Goal: Task Accomplishment & Management: Use online tool/utility

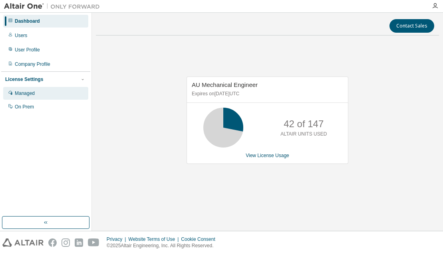
click at [54, 94] on div "Managed" at bounding box center [45, 93] width 85 height 13
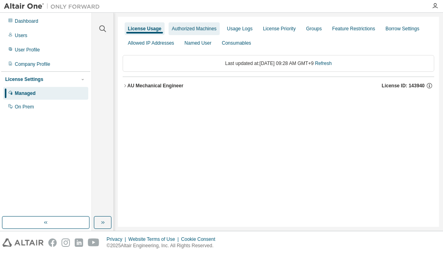
click at [199, 26] on div "Authorized Machines" at bounding box center [194, 29] width 45 height 6
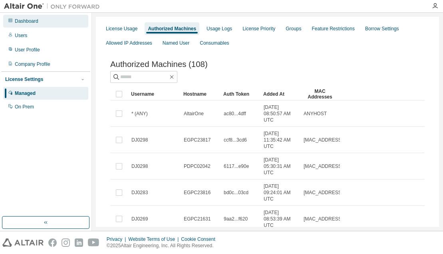
click at [54, 23] on div "Dashboard" at bounding box center [45, 21] width 85 height 13
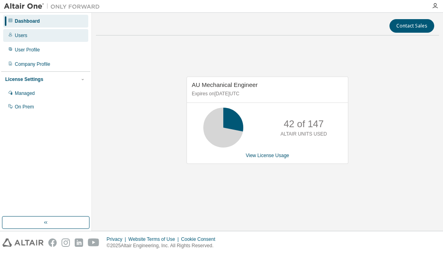
click at [53, 32] on div "Users" at bounding box center [45, 35] width 85 height 13
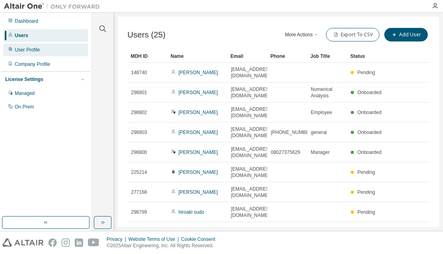
click at [51, 46] on div "User Profile" at bounding box center [45, 50] width 85 height 13
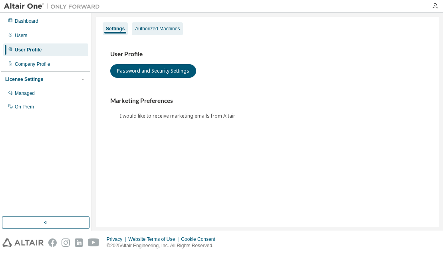
click at [157, 25] on div "Authorized Machines" at bounding box center [157, 28] width 51 height 13
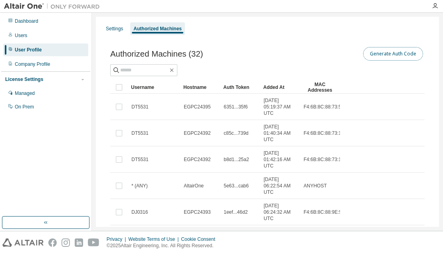
click at [370, 57] on button "Generate Auth Code" at bounding box center [393, 54] width 60 height 14
click at [98, 27] on div "Settings Authorized Machines Authorized Machines (32) Generate Auth Code Clear …" at bounding box center [267, 208] width 343 height 382
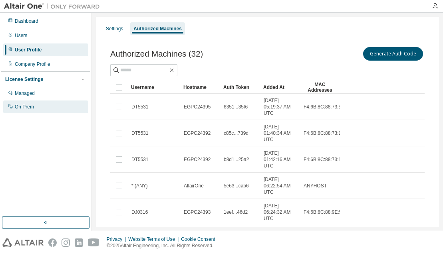
click at [32, 108] on div "On Prem" at bounding box center [24, 107] width 19 height 6
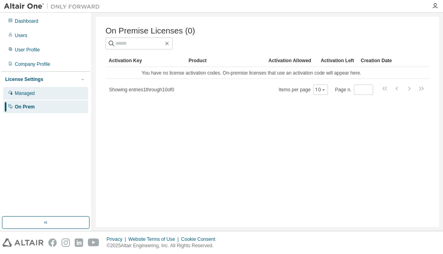
click at [69, 97] on div "Managed" at bounding box center [45, 93] width 85 height 13
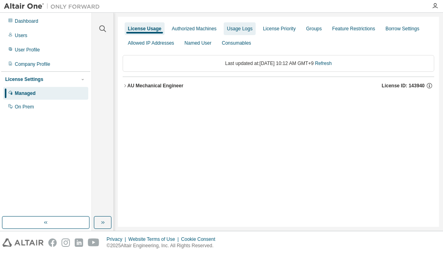
click at [233, 33] on div "Usage Logs" at bounding box center [240, 28] width 32 height 13
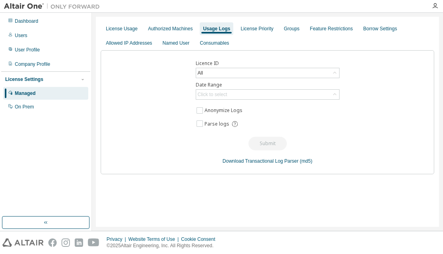
click at [359, 199] on div "License Usage Authorized Machines Usage Logs License Priority Groups Feature Re…" at bounding box center [267, 122] width 343 height 210
click at [294, 205] on div "License Usage Authorized Machines Usage Logs License Priority Groups Feature Re…" at bounding box center [267, 122] width 343 height 210
click at [316, 189] on div "License Usage Authorized Machines Usage Logs License Priority Groups Feature Re…" at bounding box center [267, 122] width 343 height 210
click at [327, 192] on div "License Usage Authorized Machines Usage Logs License Priority Groups Feature Re…" at bounding box center [267, 122] width 343 height 210
click at [312, 75] on div "All" at bounding box center [267, 73] width 143 height 10
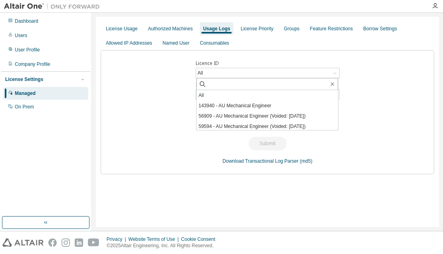
click at [396, 66] on div "Licence ID All All 143940 - AU Mechanical Engineer 56909 - AU Mechanical Engine…" at bounding box center [267, 112] width 333 height 124
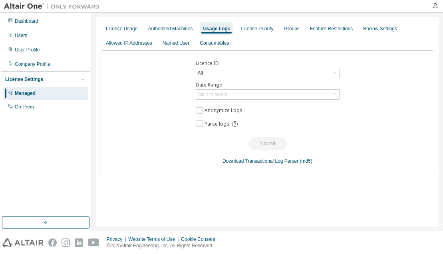
click at [373, 190] on div "License Usage Authorized Machines Usage Logs License Priority Groups Feature Re…" at bounding box center [267, 122] width 343 height 210
click at [329, 75] on div "All" at bounding box center [267, 73] width 143 height 10
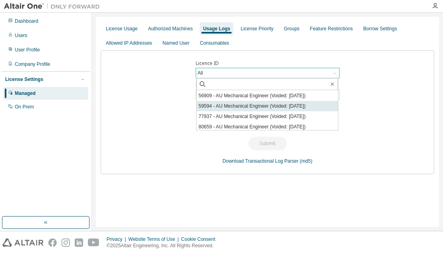
scroll to position [53, 0]
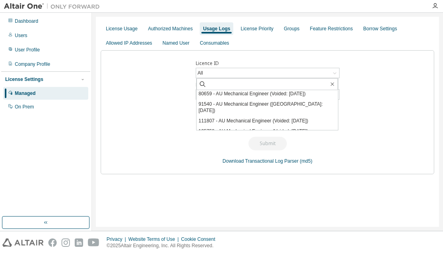
click at [377, 113] on div "Licence ID All All 143940 - AU Mechanical Engineer 56909 - AU Mechanical Engine…" at bounding box center [267, 112] width 333 height 124
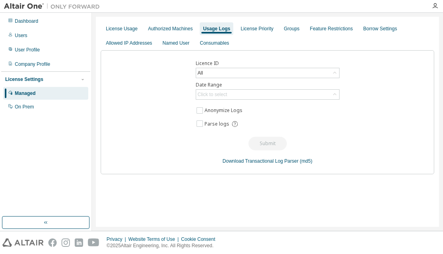
click at [272, 189] on div "License Usage Authorized Machines Usage Logs License Priority Groups Feature Re…" at bounding box center [267, 122] width 343 height 210
click at [212, 93] on div "Click to select" at bounding box center [213, 94] width 30 height 6
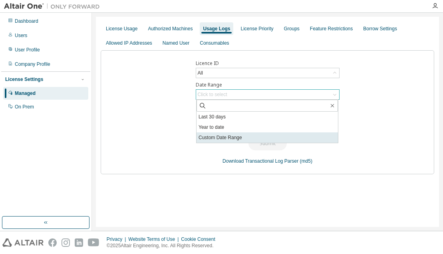
click at [226, 137] on li "Custom Date Range" at bounding box center [266, 138] width 141 height 10
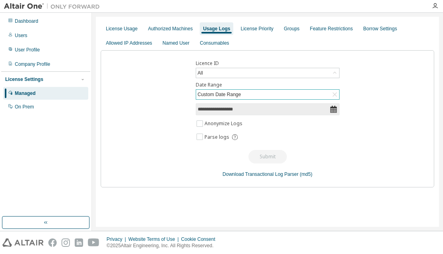
click at [235, 111] on input "**********" at bounding box center [264, 109] width 132 height 8
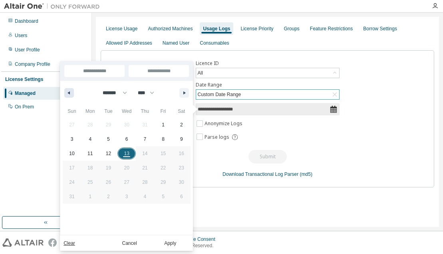
click at [67, 95] on button "button" at bounding box center [69, 93] width 10 height 10
select select "*"
click at [109, 126] on span "1" at bounding box center [108, 125] width 18 height 10
type input "*"
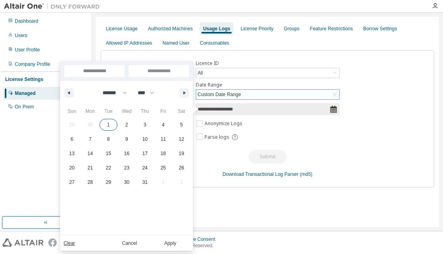
type input "**********"
click at [186, 93] on icon "button" at bounding box center [185, 92] width 4 height 3
select select "*"
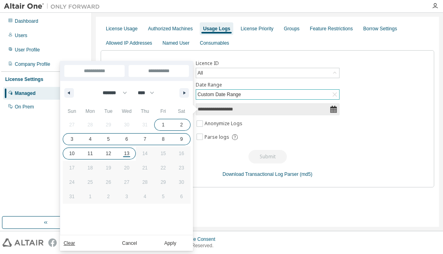
click at [130, 152] on span "13" at bounding box center [126, 153] width 18 height 10
type input "**"
type input "**********"
select select "*"
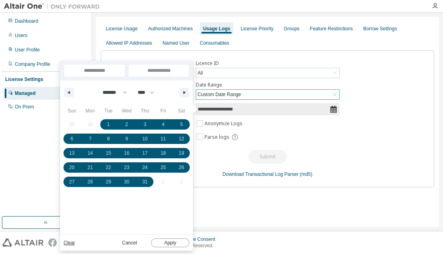
click at [166, 240] on button "Apply" at bounding box center [170, 243] width 38 height 9
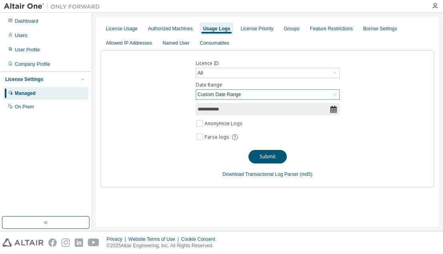
click at [426, 36] on div "License Usage Authorized Machines Usage Logs License Priority Groups Feature Re…" at bounding box center [267, 36] width 333 height 29
click at [347, 198] on div "**********" at bounding box center [267, 122] width 343 height 210
click at [274, 160] on button "Submit" at bounding box center [267, 157] width 38 height 14
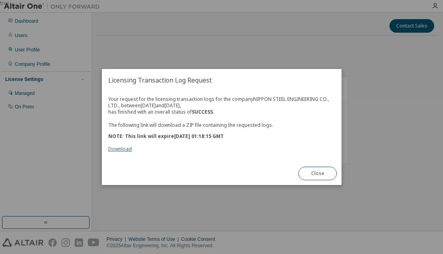
click at [121, 150] on link "Download" at bounding box center [120, 149] width 24 height 7
click at [347, 188] on div "true" at bounding box center [221, 127] width 443 height 254
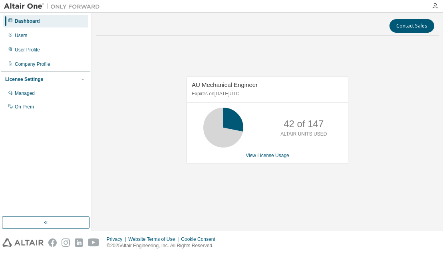
click at [405, 193] on div "AU Mechanical Engineer Expires on [DATE] UTC 42 of 147 ALTAIR UNITS USED View L…" at bounding box center [267, 124] width 343 height 165
